Goal: Navigation & Orientation: Understand site structure

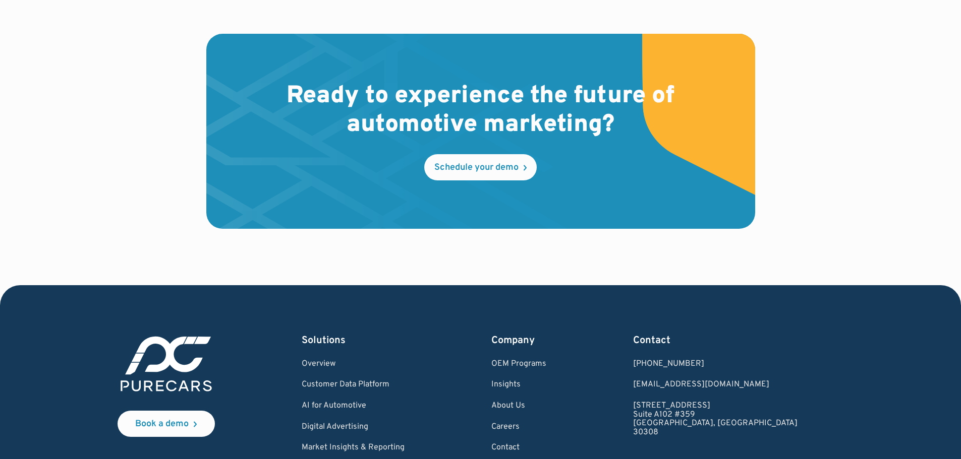
scroll to position [2989, 0]
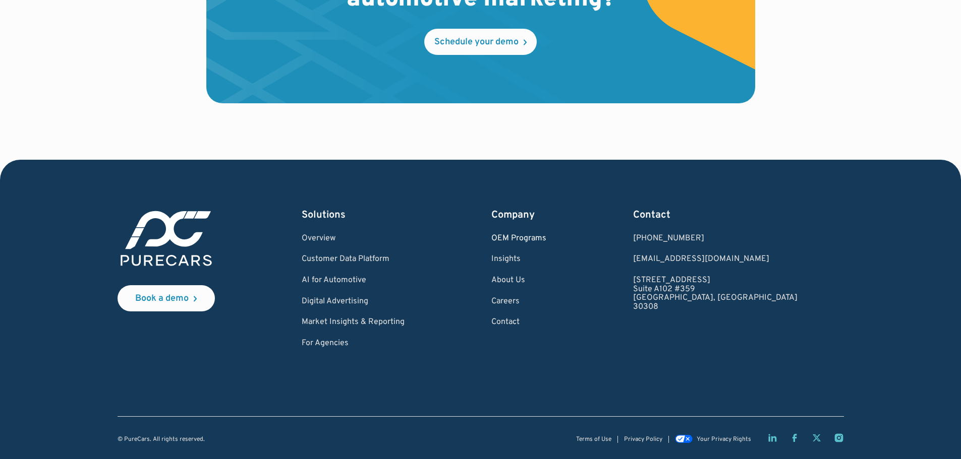
click at [546, 237] on link "OEM Programs" at bounding box center [518, 239] width 55 height 9
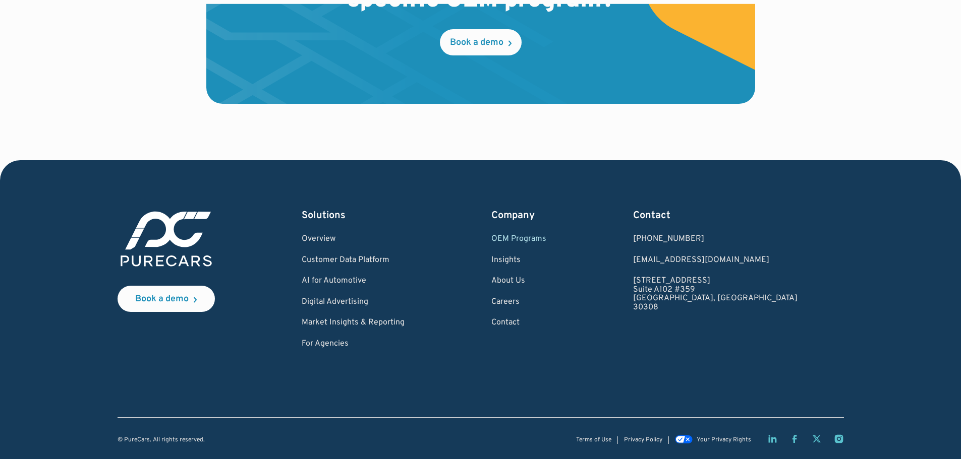
scroll to position [1696, 0]
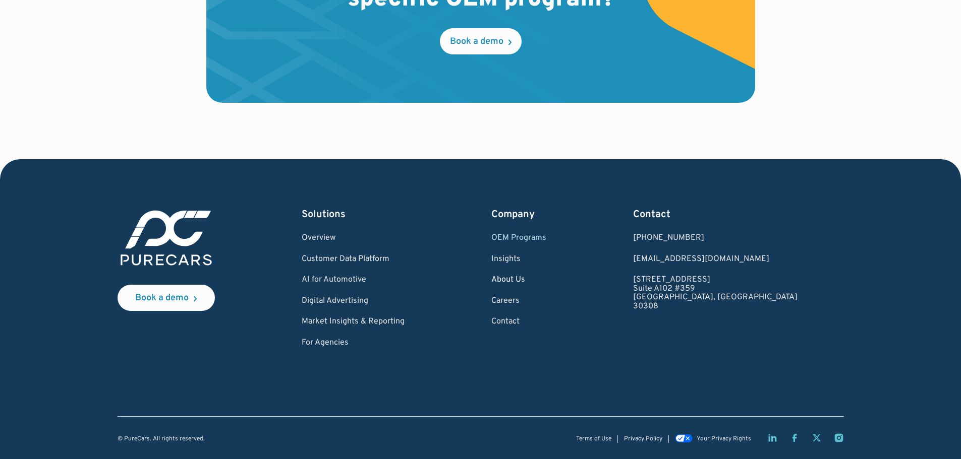
click at [546, 276] on link "About Us" at bounding box center [518, 280] width 55 height 9
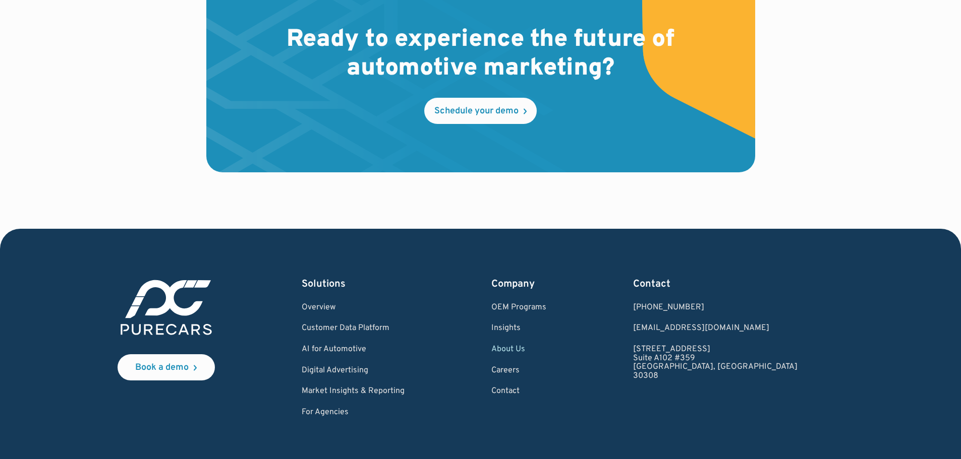
scroll to position [2978, 0]
